Goal: Find specific page/section: Find specific page/section

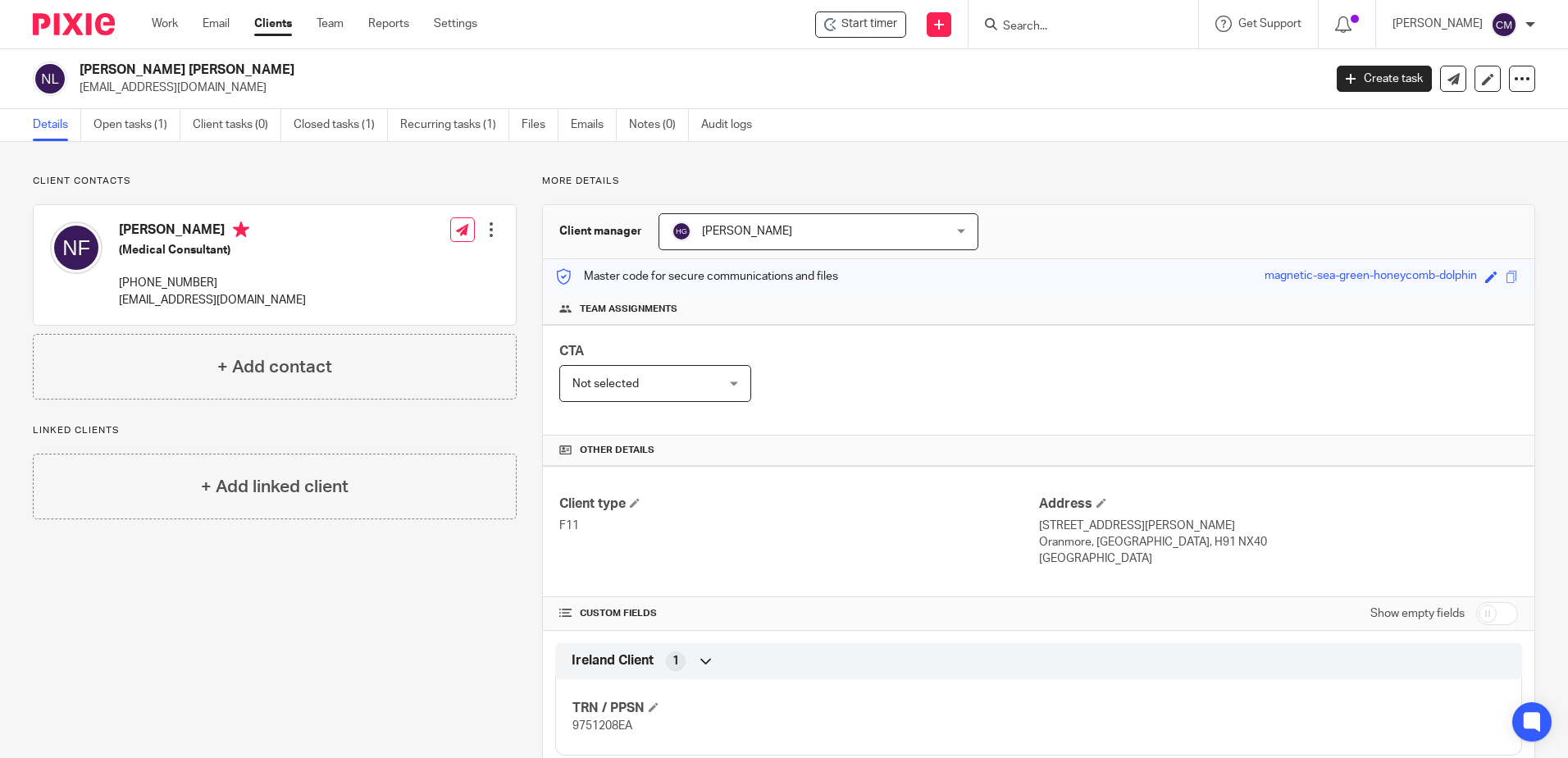
click at [1023, 24] on input "Search" at bounding box center [1075, 27] width 148 height 15
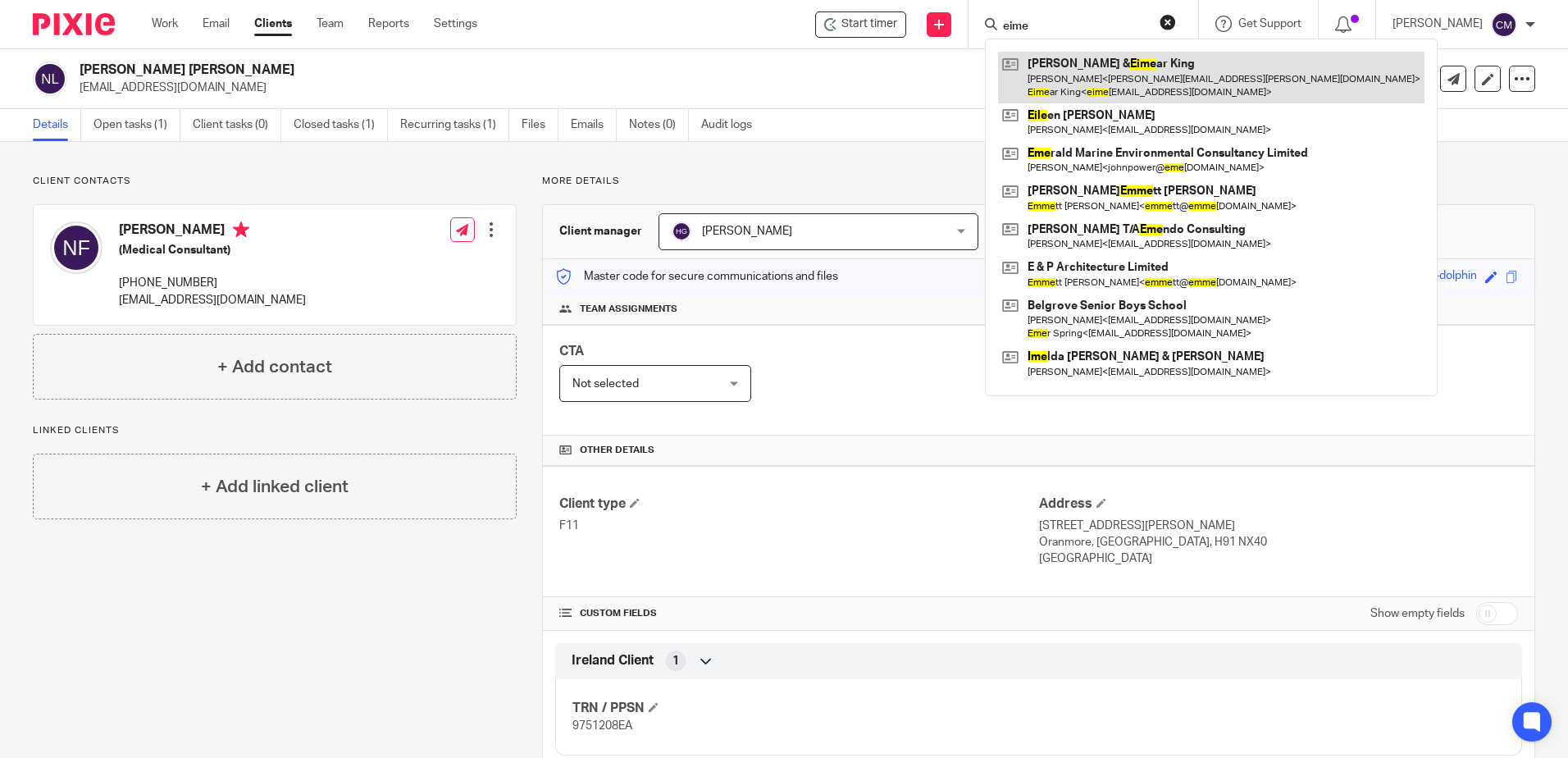
type input "eime"
click at [1104, 65] on link at bounding box center [1211, 77] width 426 height 50
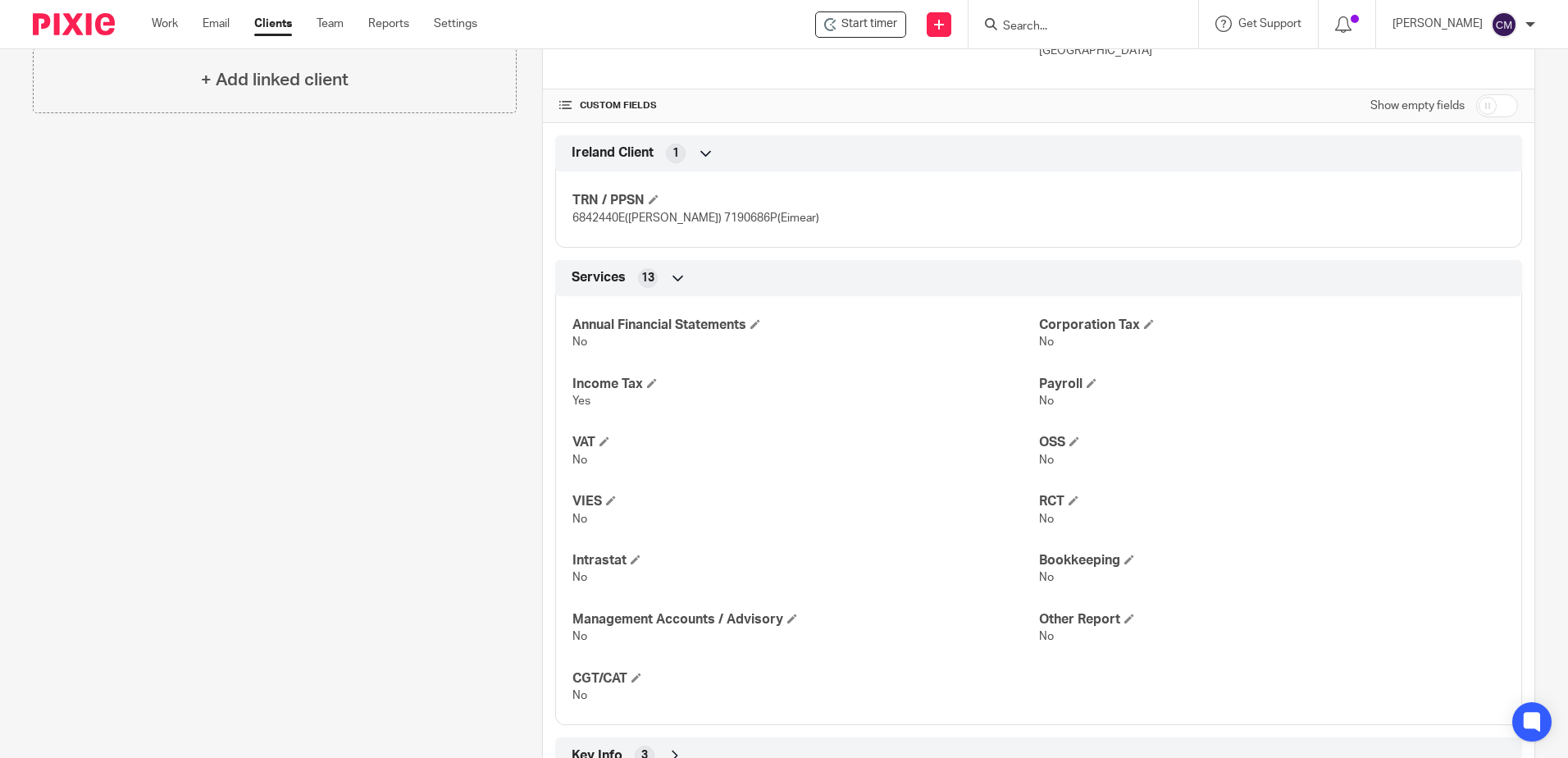
scroll to position [618, 0]
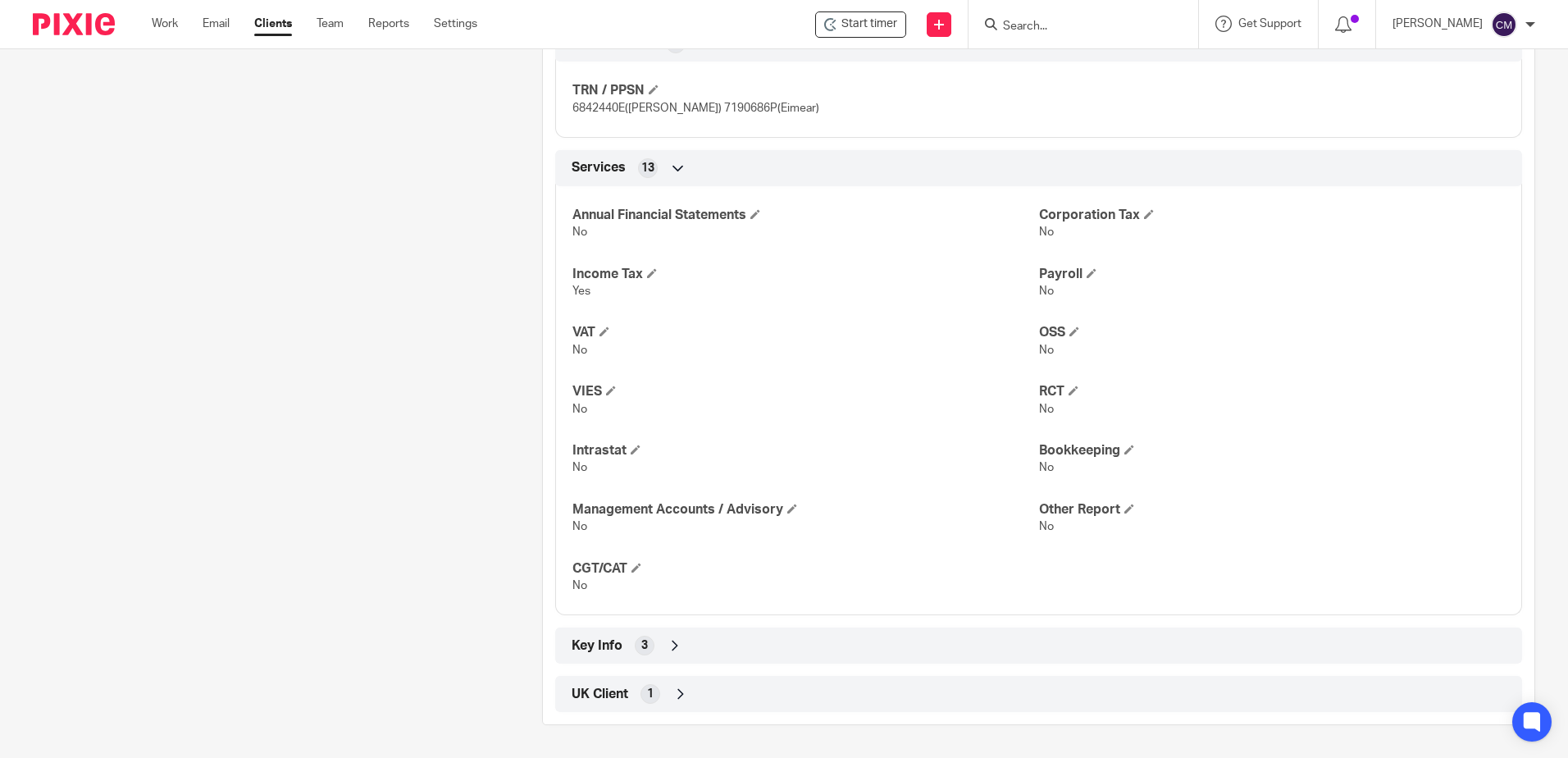
click at [1049, 30] on input "Search" at bounding box center [1075, 27] width 148 height 15
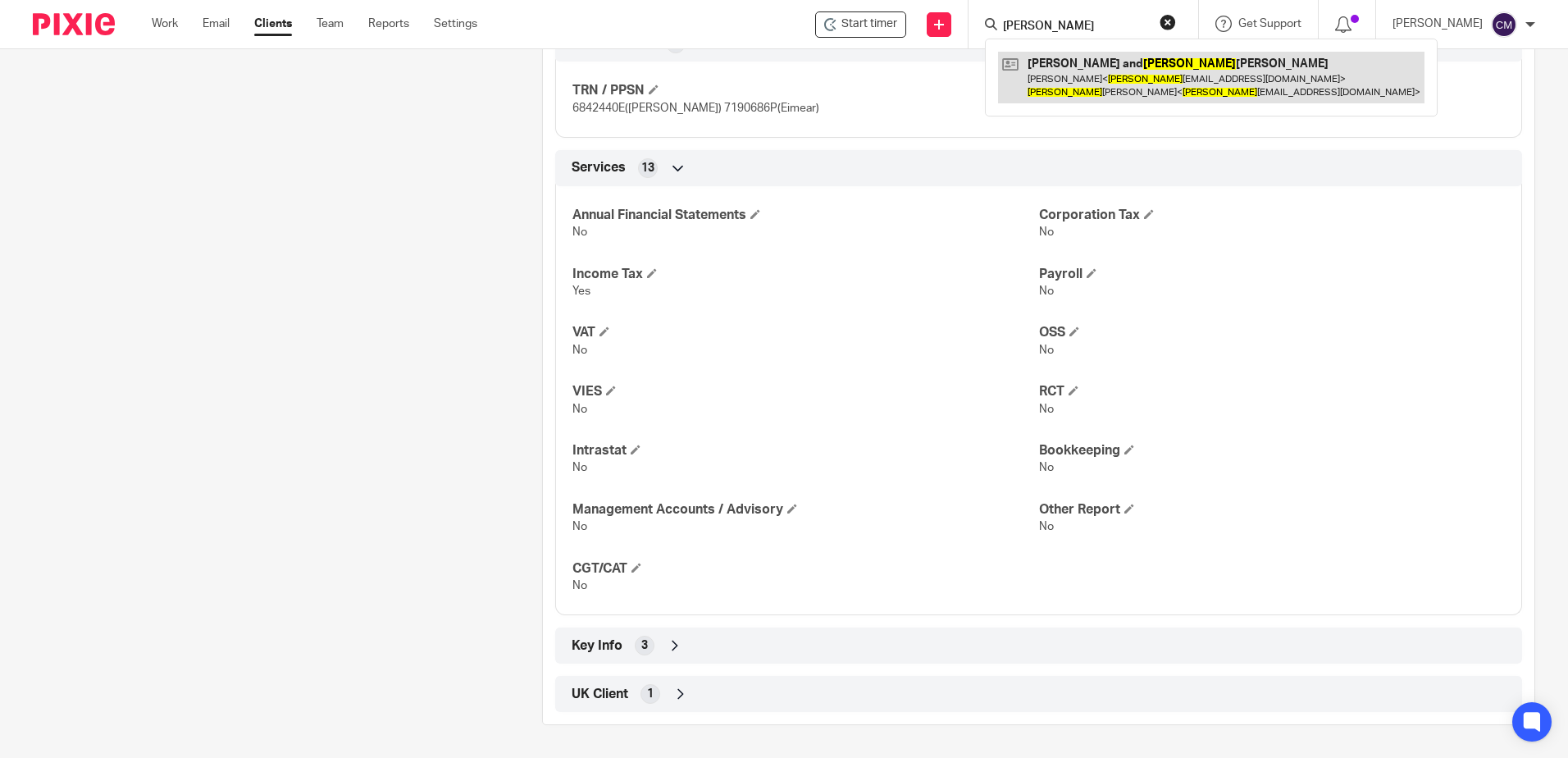
type input "pamela"
click at [1050, 77] on link at bounding box center [1211, 77] width 426 height 50
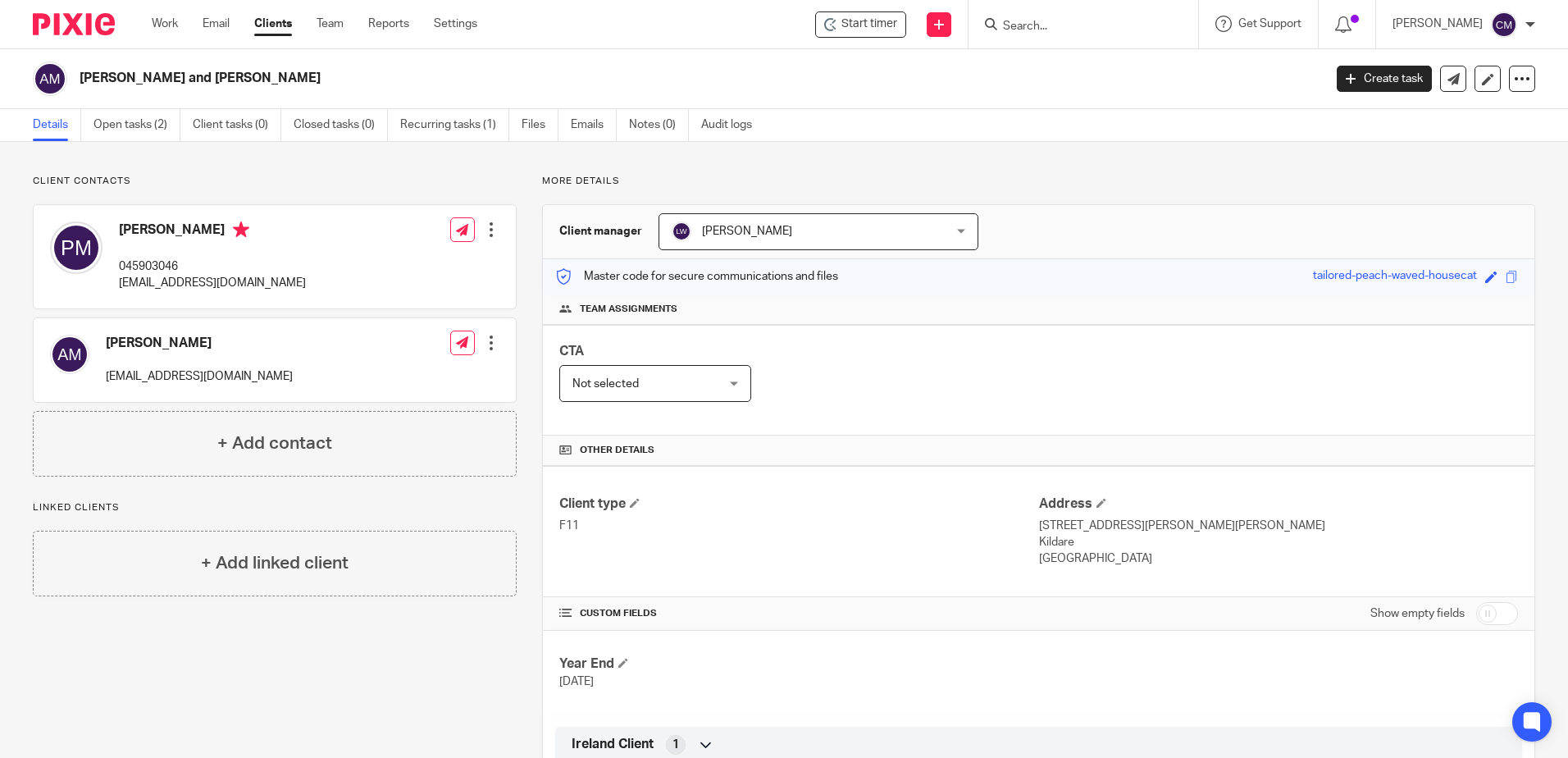
click at [1090, 25] on input "Search" at bounding box center [1075, 27] width 148 height 15
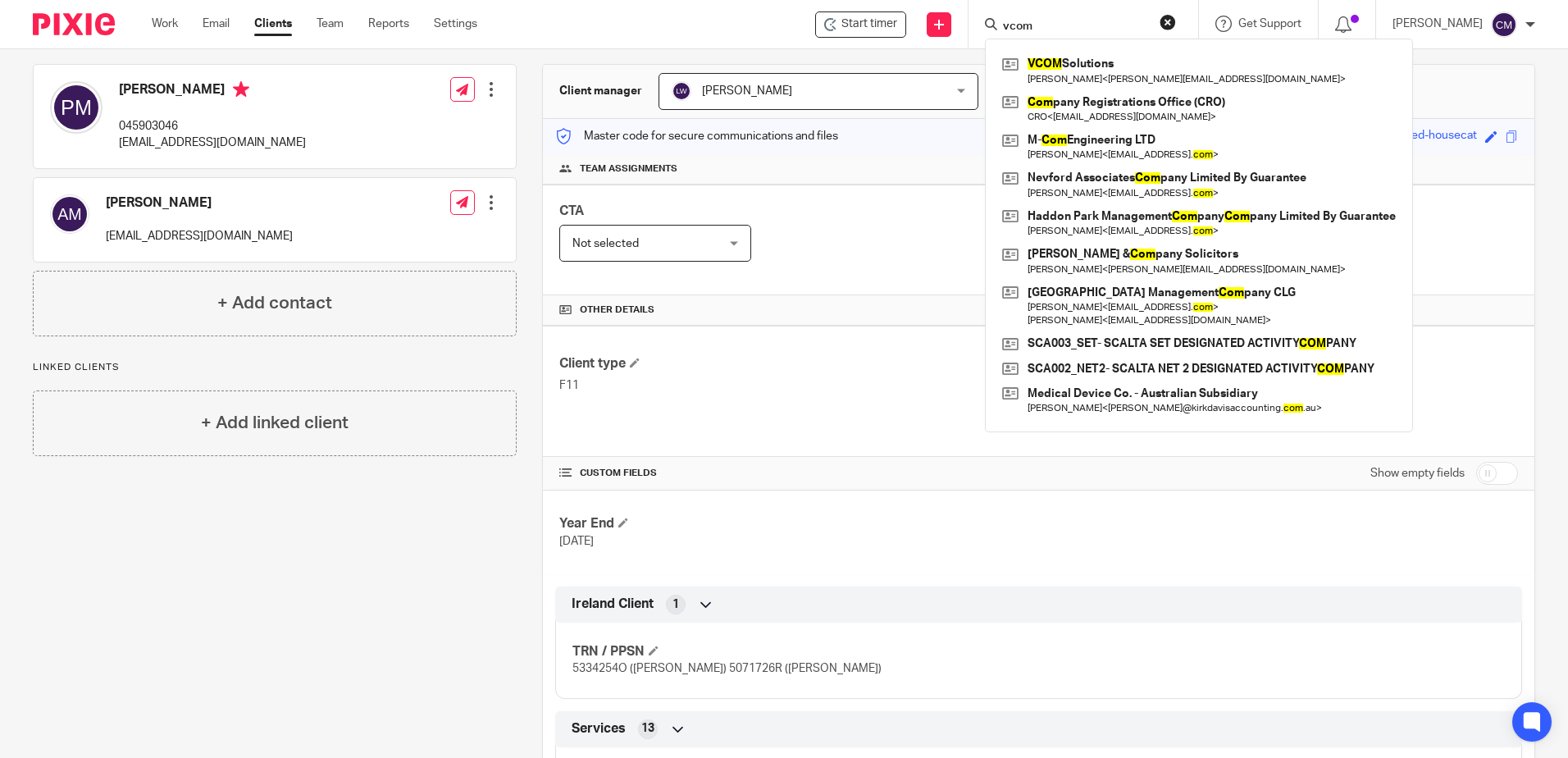
scroll to position [246, 0]
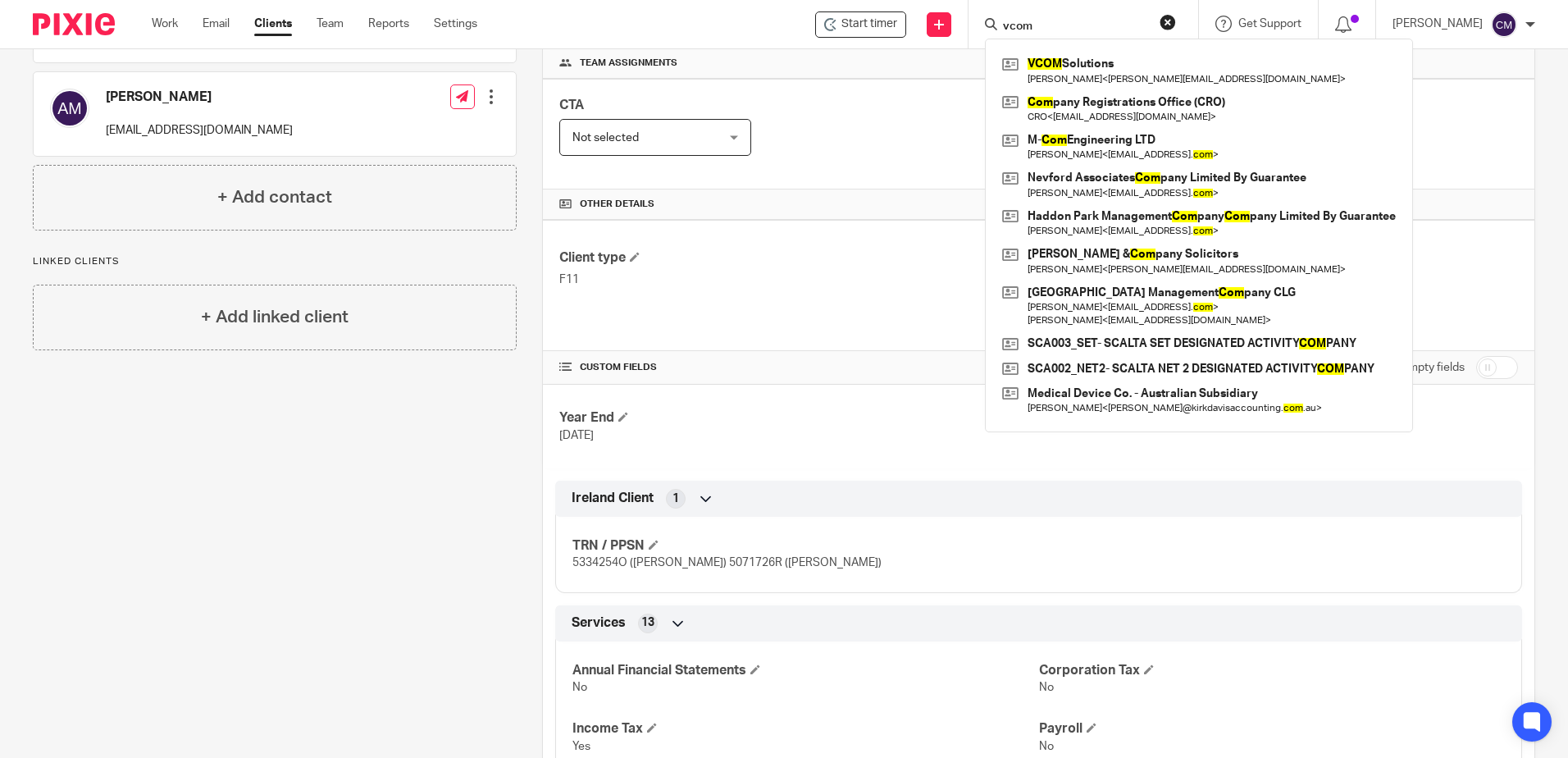
drag, startPoint x: 1074, startPoint y: 24, endPoint x: 1000, endPoint y: 24, distance: 74.0
click at [1000, 24] on div "vcom" at bounding box center [1081, 24] width 191 height 21
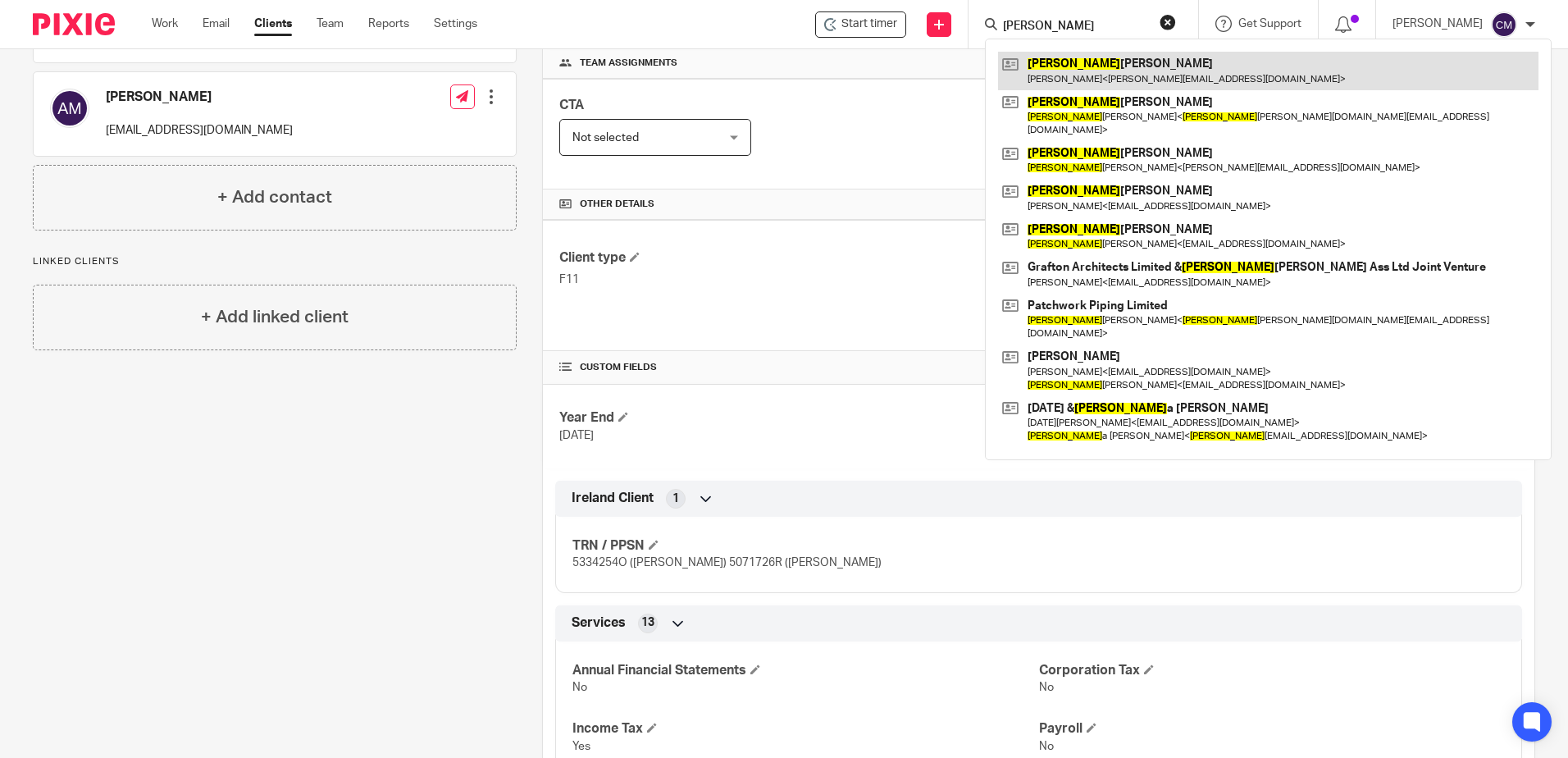
type input "patrick"
click at [1042, 67] on link at bounding box center [1268, 70] width 540 height 37
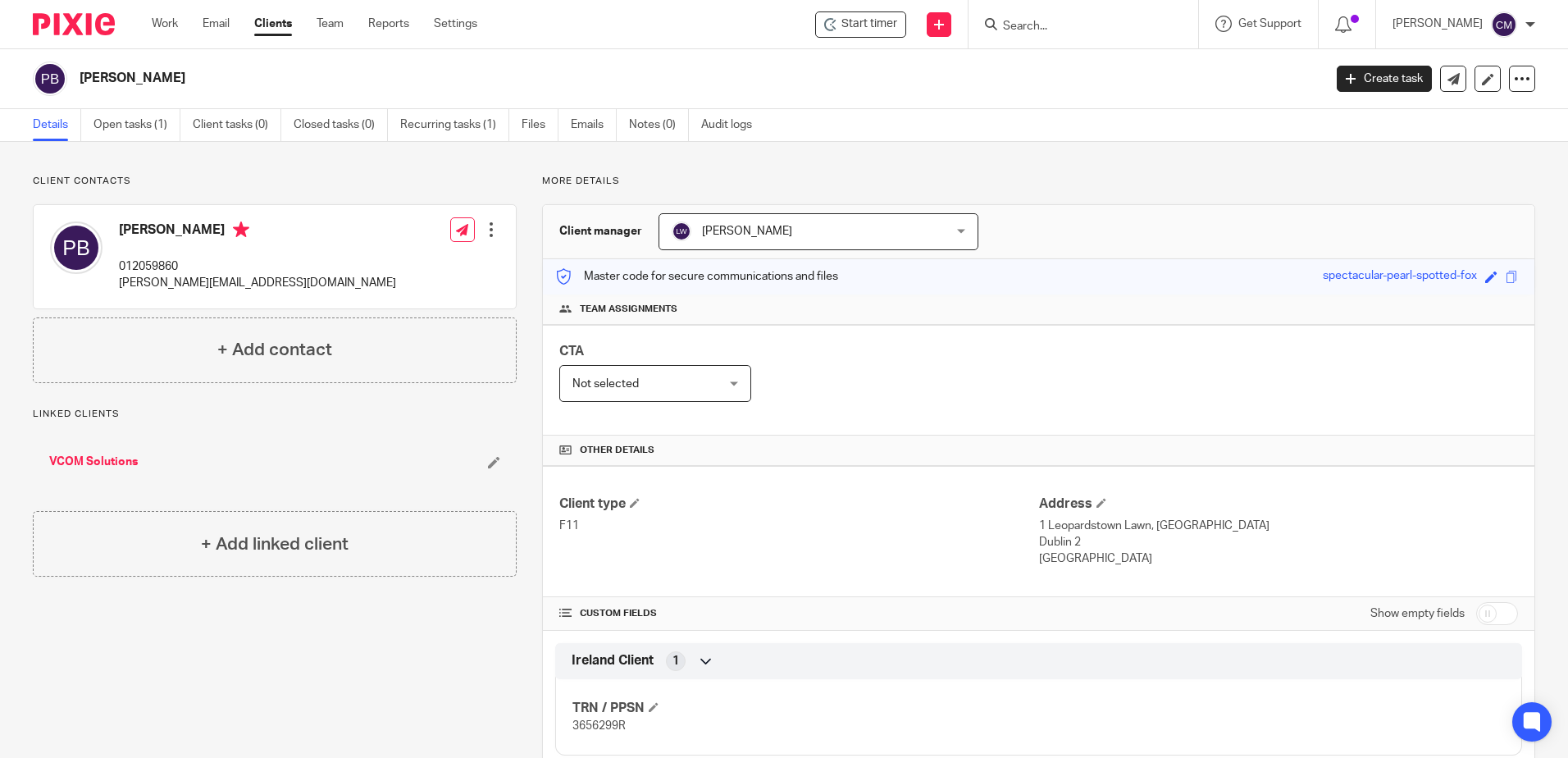
click at [1087, 29] on input "Search" at bounding box center [1075, 27] width 148 height 15
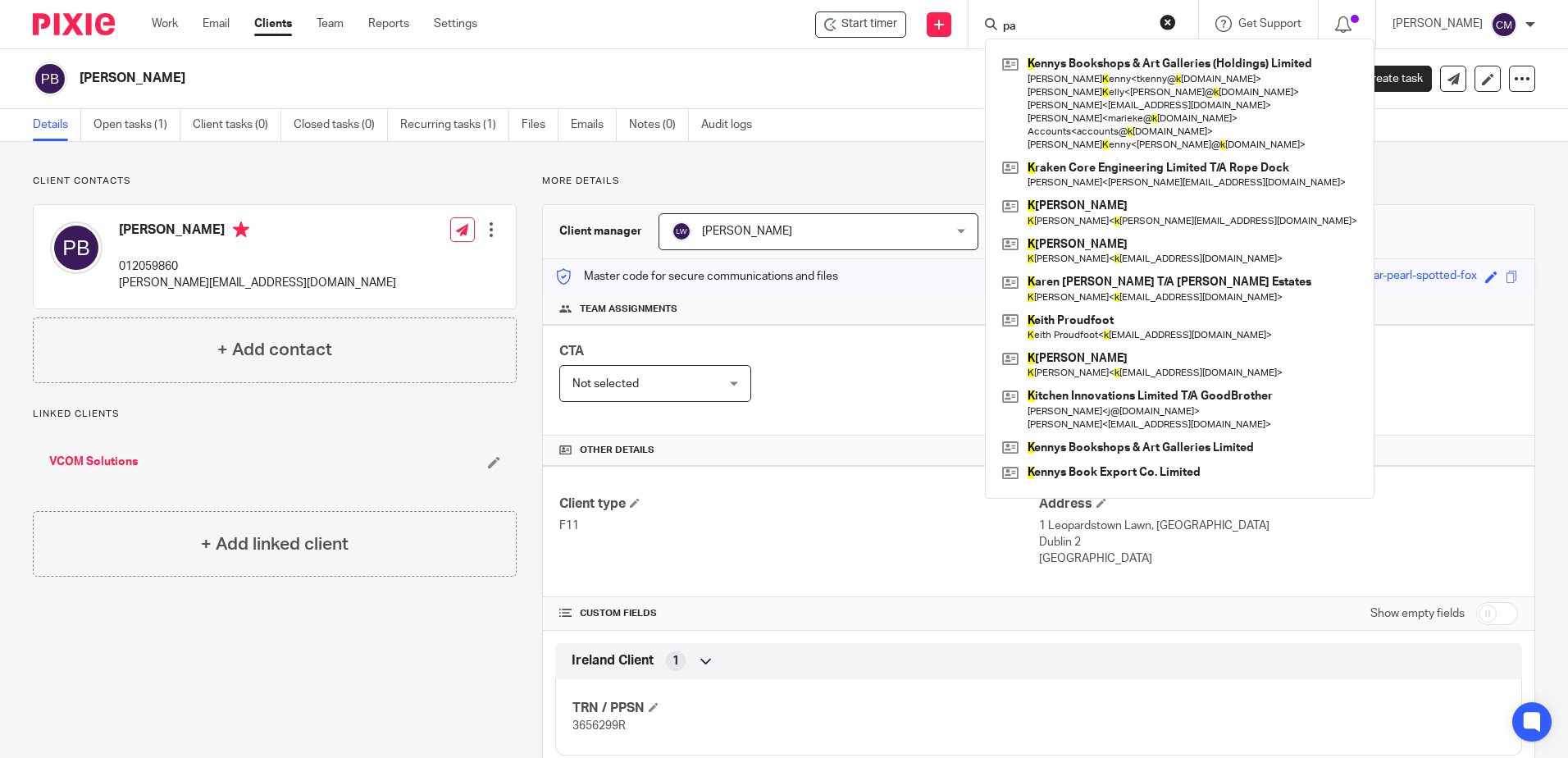
type input "p"
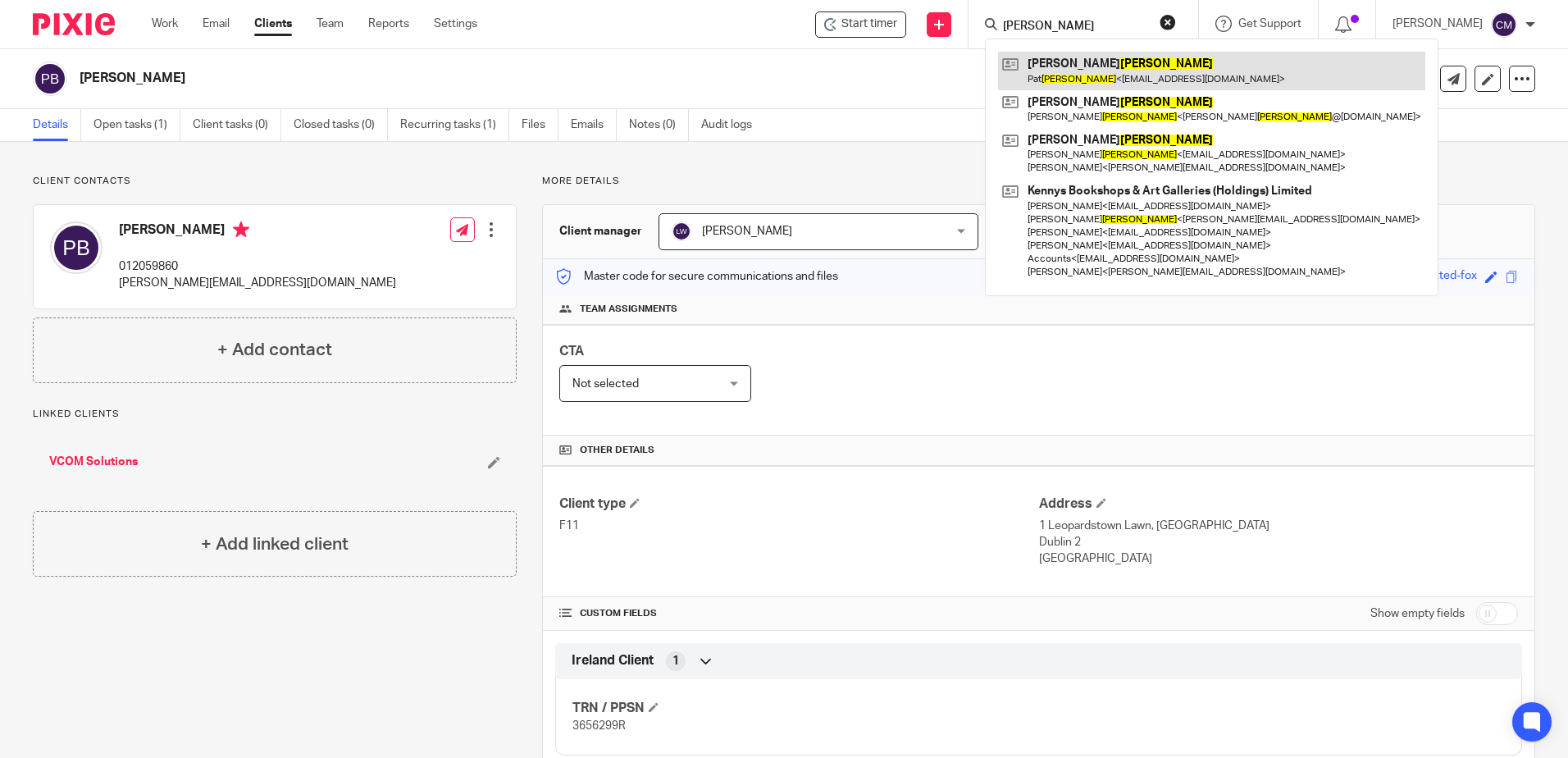
type input "kelly"
click at [1096, 75] on link at bounding box center [1211, 70] width 427 height 37
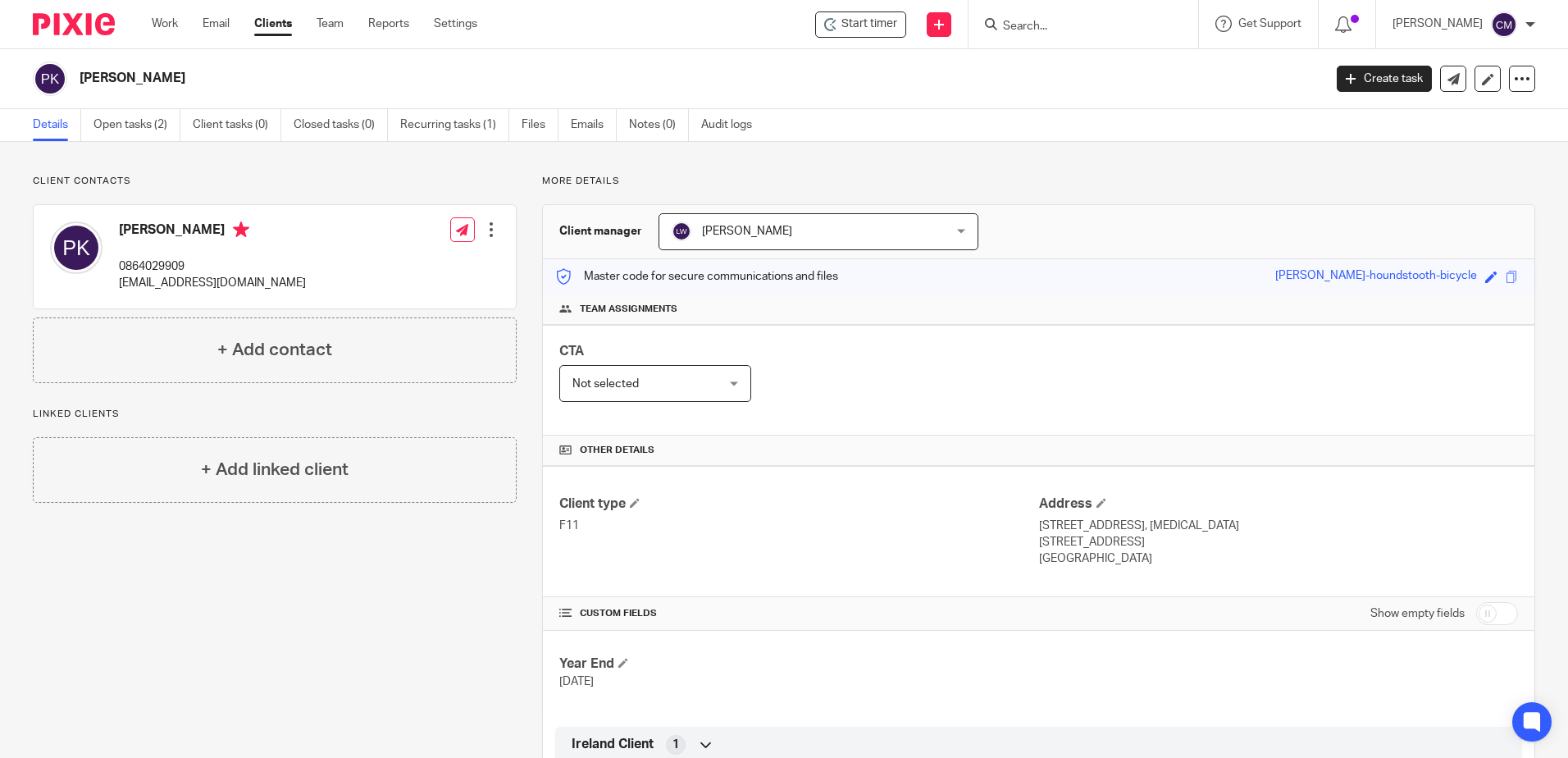
click at [1107, 20] on input "Search" at bounding box center [1075, 27] width 148 height 15
drag, startPoint x: 1053, startPoint y: 19, endPoint x: 1015, endPoint y: 21, distance: 38.1
click at [1015, 20] on input "patch" at bounding box center [1075, 27] width 148 height 15
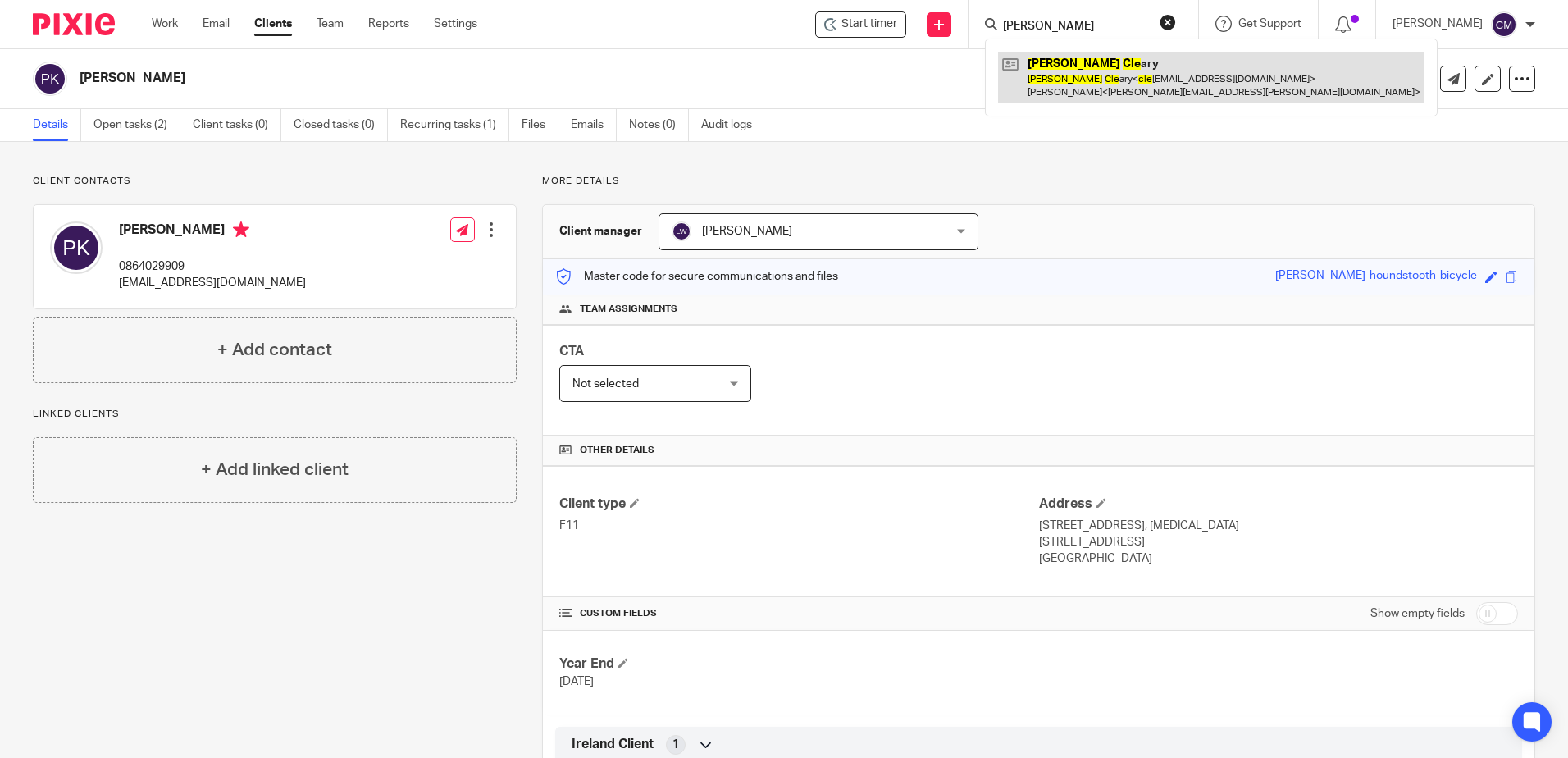
type input "paul cle"
click at [1041, 85] on link at bounding box center [1211, 77] width 426 height 50
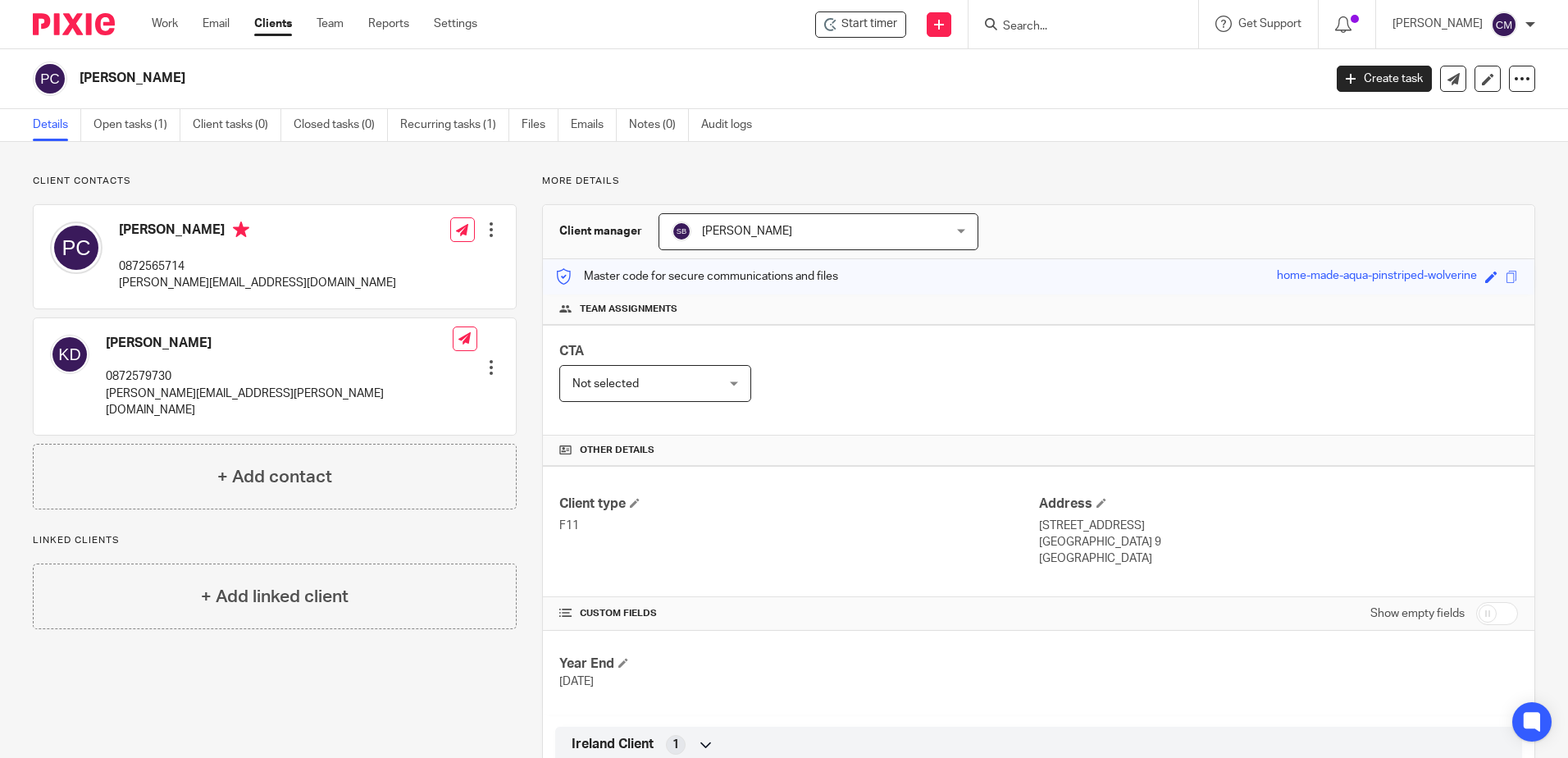
click at [1042, 17] on form at bounding box center [1089, 24] width 175 height 21
click at [1044, 22] on input "Search" at bounding box center [1075, 27] width 148 height 15
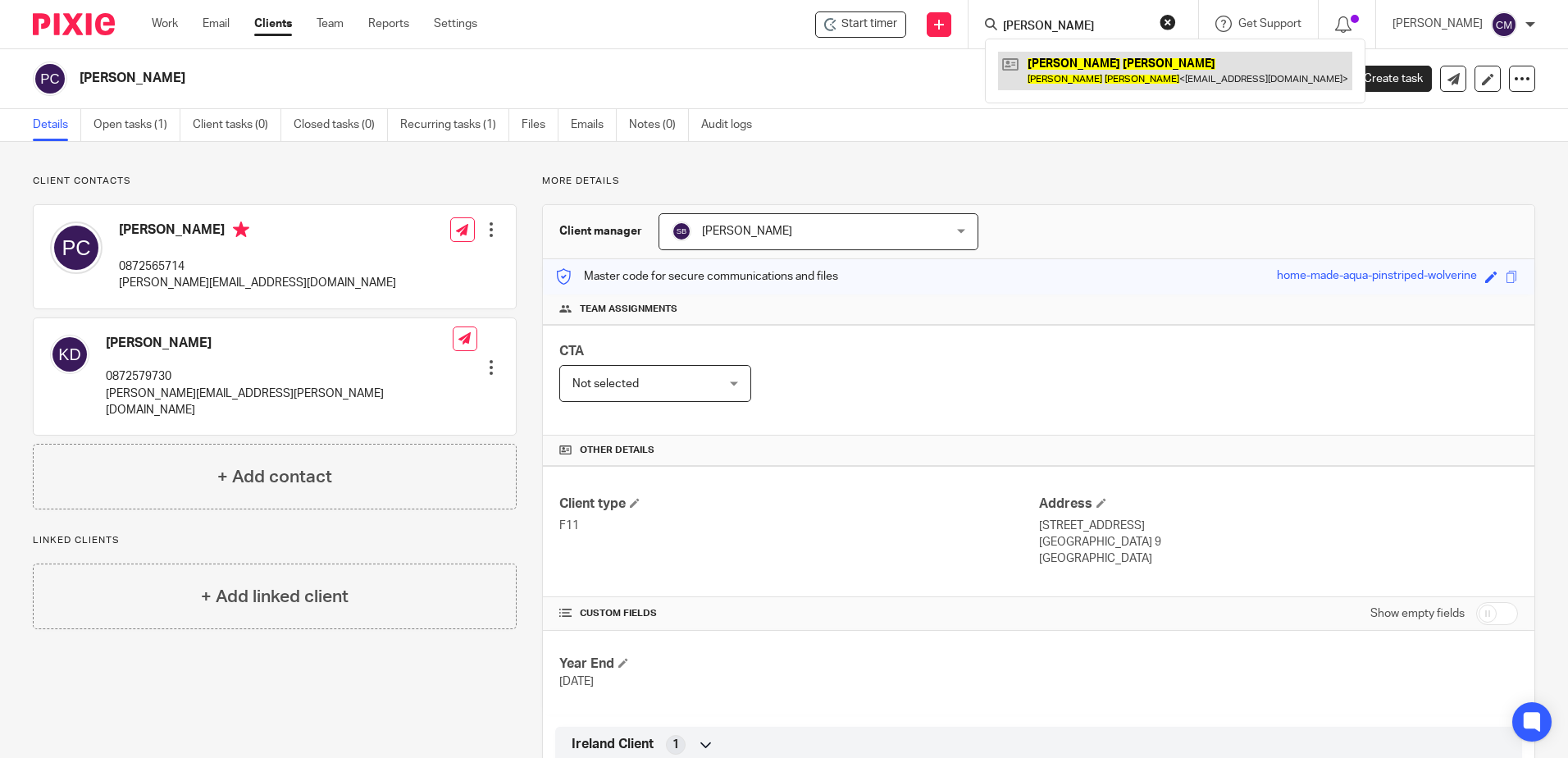
type input "paul ryan"
click at [1116, 74] on link at bounding box center [1175, 70] width 354 height 37
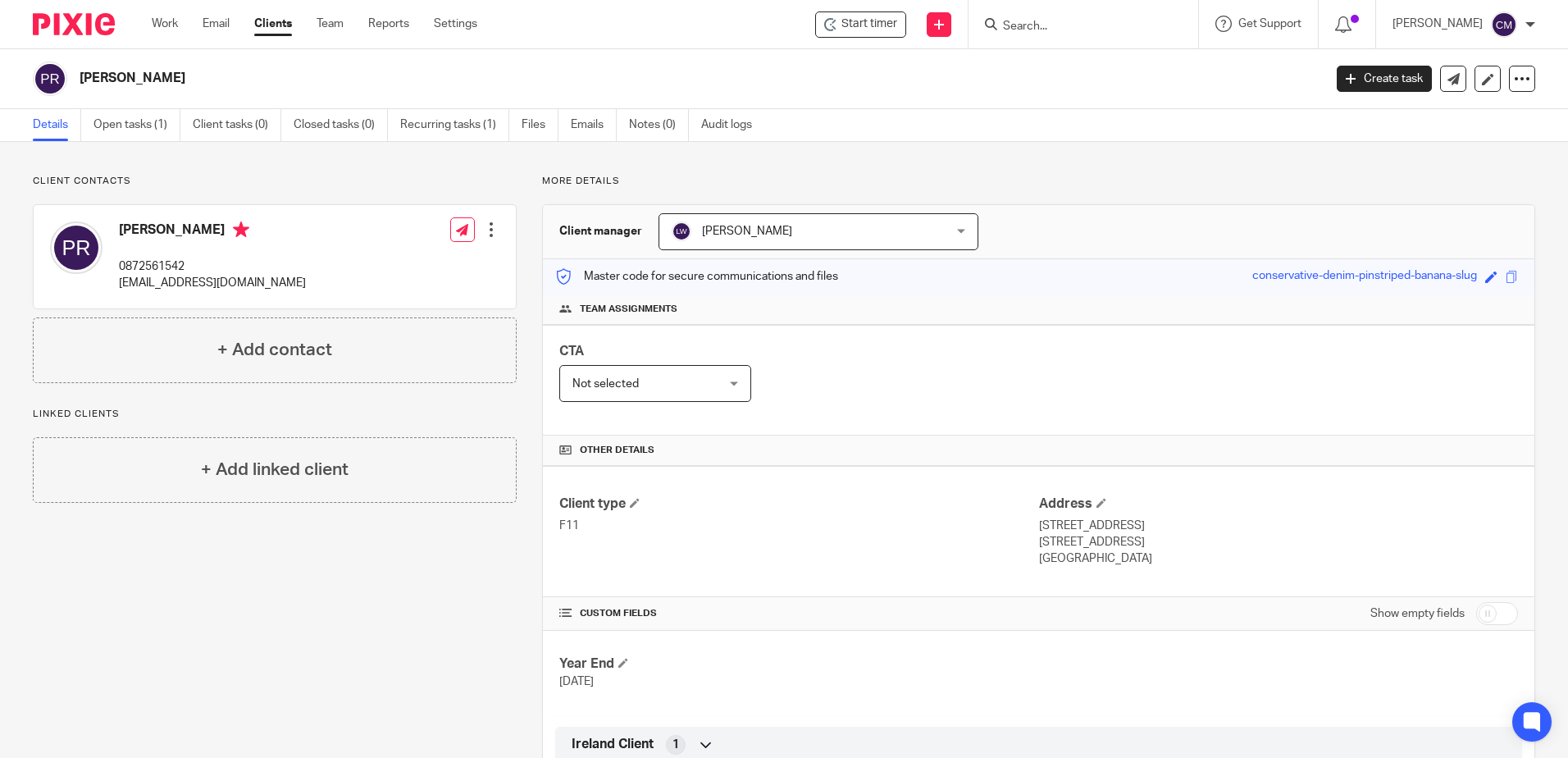
click at [1017, 21] on input "Search" at bounding box center [1075, 27] width 148 height 15
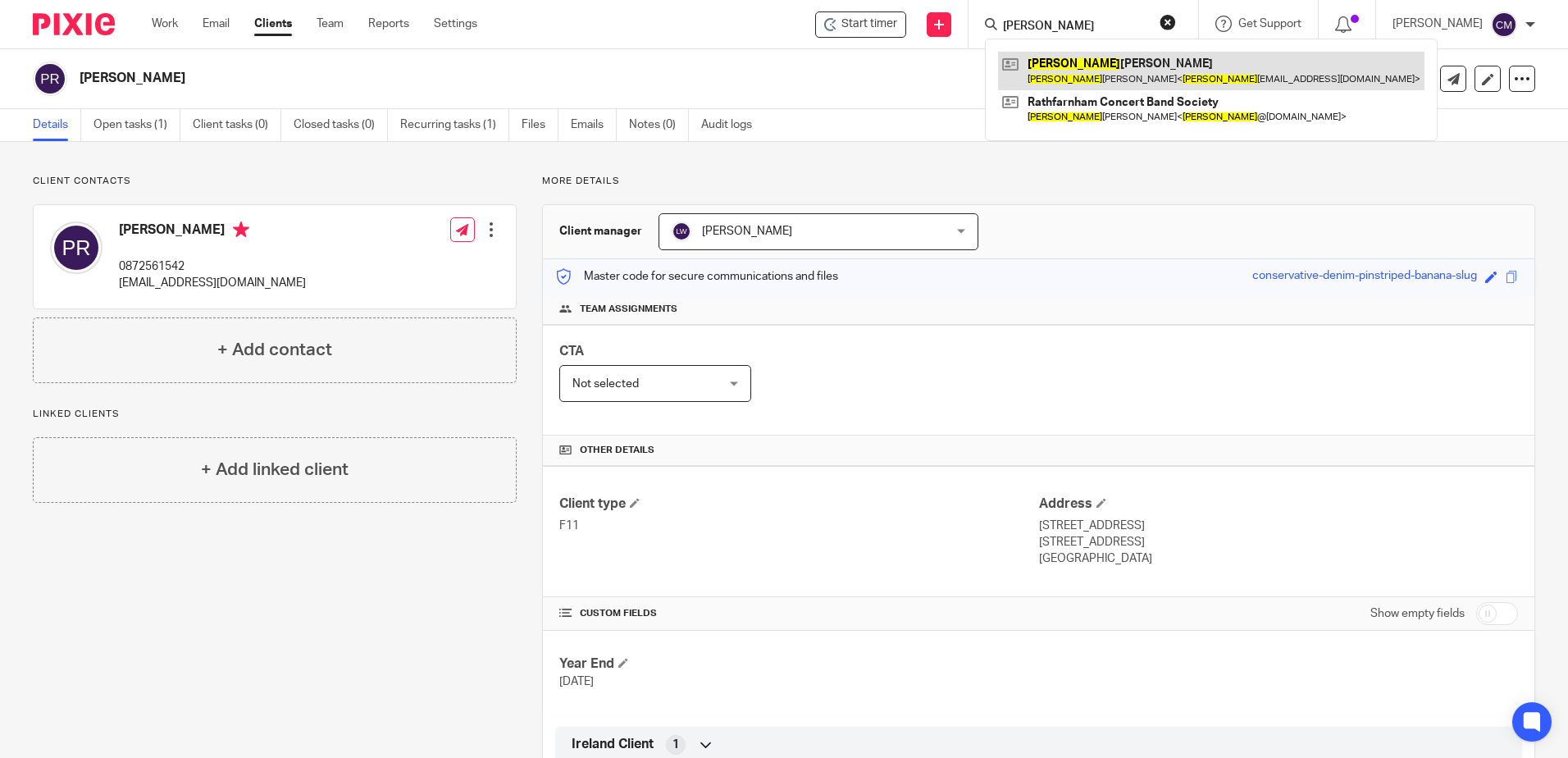
type input "richard"
click at [1063, 64] on link at bounding box center [1211, 70] width 426 height 37
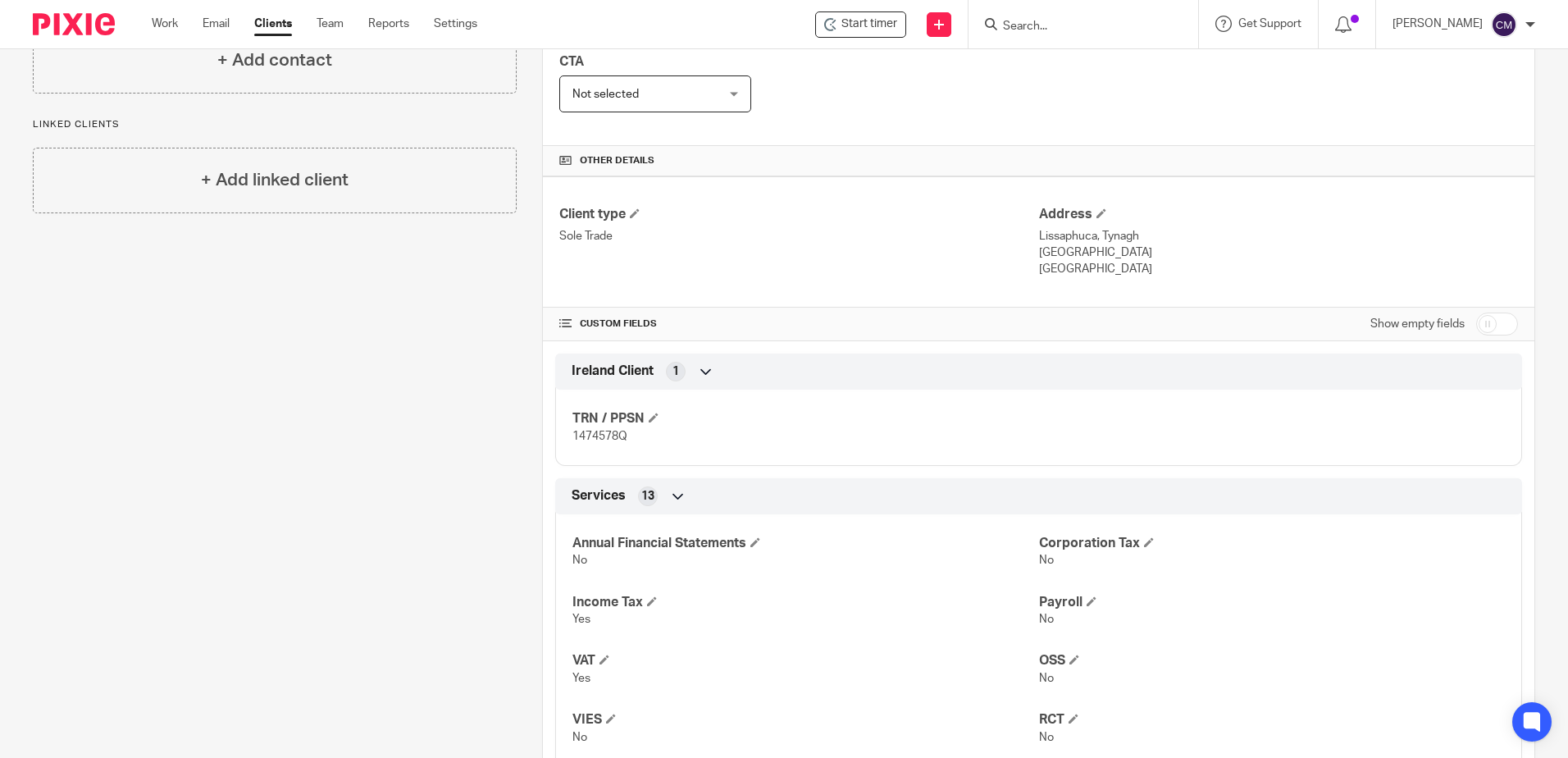
scroll to position [618, 0]
